Goal: Check status: Check status

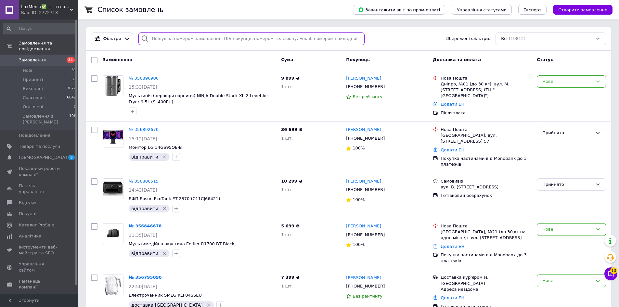
click at [171, 40] on input "search" at bounding box center [251, 38] width 226 height 13
click at [36, 144] on span "Товари та послуги" at bounding box center [39, 147] width 41 height 6
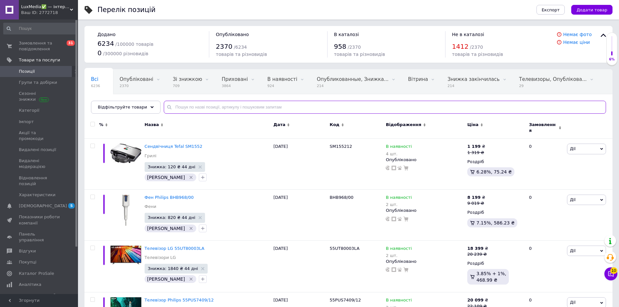
click at [171, 108] on input "text" at bounding box center [385, 107] width 442 height 13
paste input "1006016"
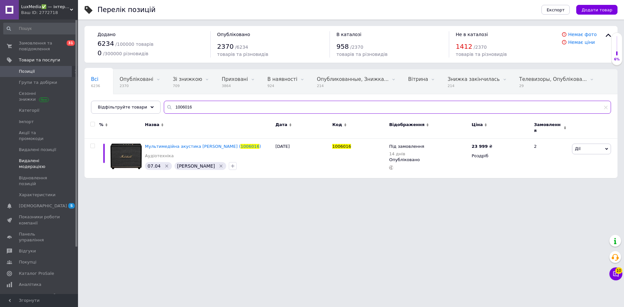
type input "1006016"
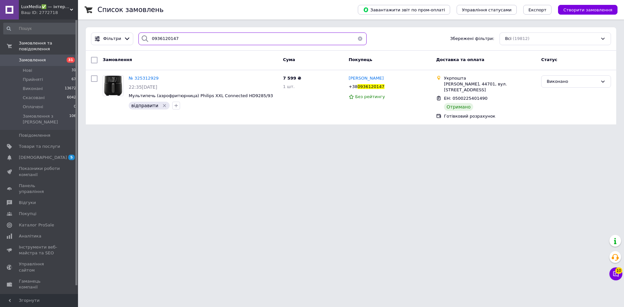
click at [164, 42] on input "0936120147" at bounding box center [252, 38] width 228 height 13
paste input "72209660"
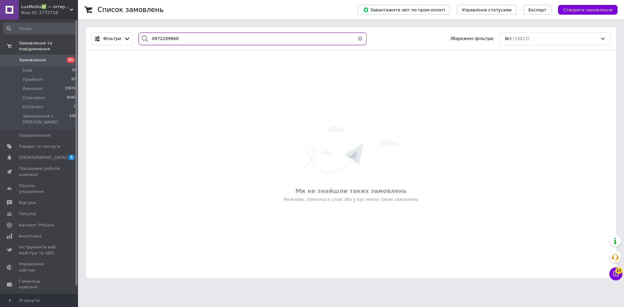
type input "0972209660"
